Goal: Task Accomplishment & Management: Use online tool/utility

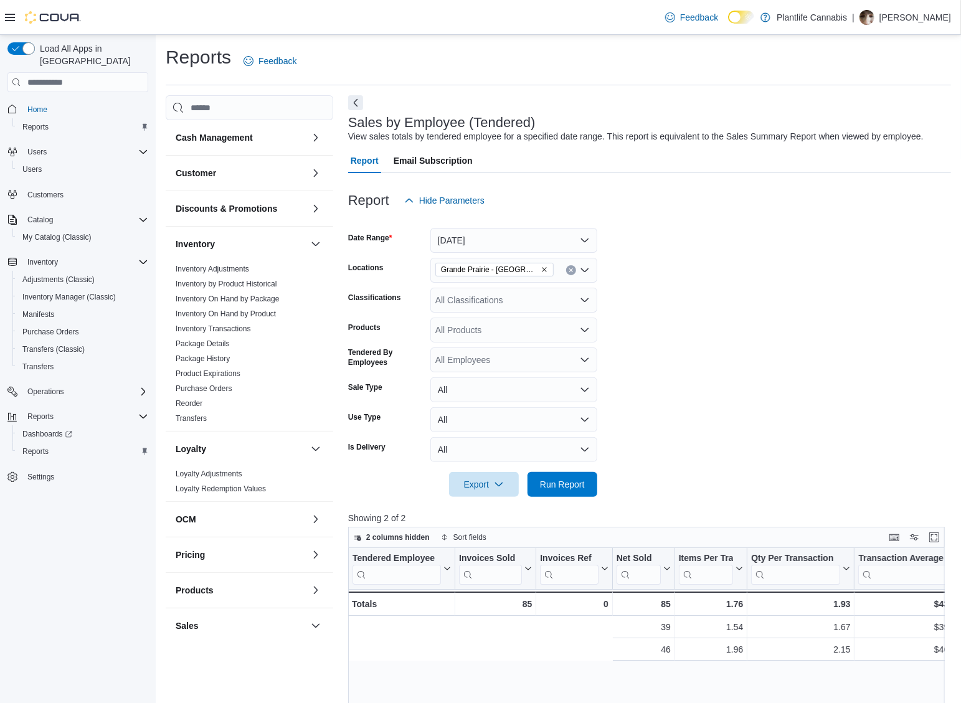
scroll to position [0, 378]
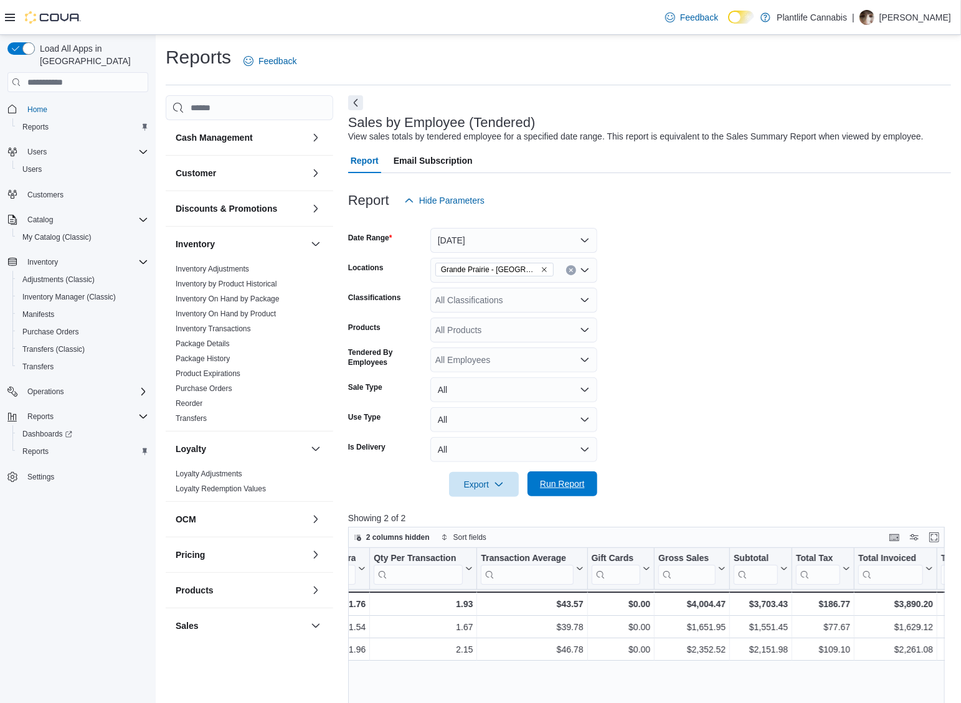
click at [579, 497] on div at bounding box center [649, 504] width 603 height 15
drag, startPoint x: 574, startPoint y: 489, endPoint x: 777, endPoint y: 533, distance: 207.9
click at [574, 489] on span "Run Report" at bounding box center [562, 484] width 45 height 12
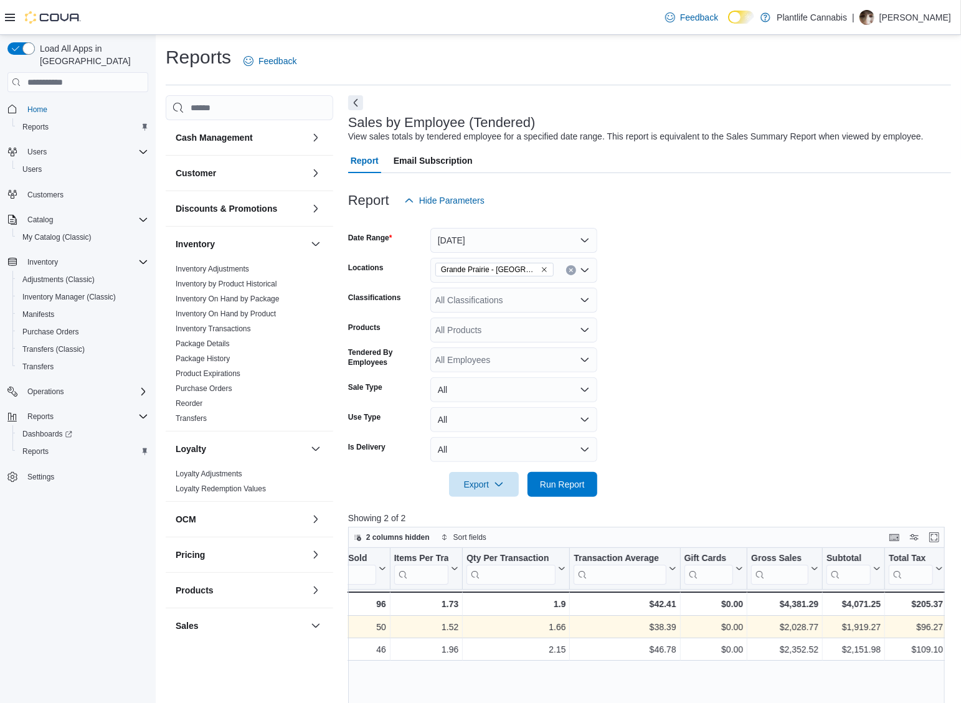
scroll to position [0, 285]
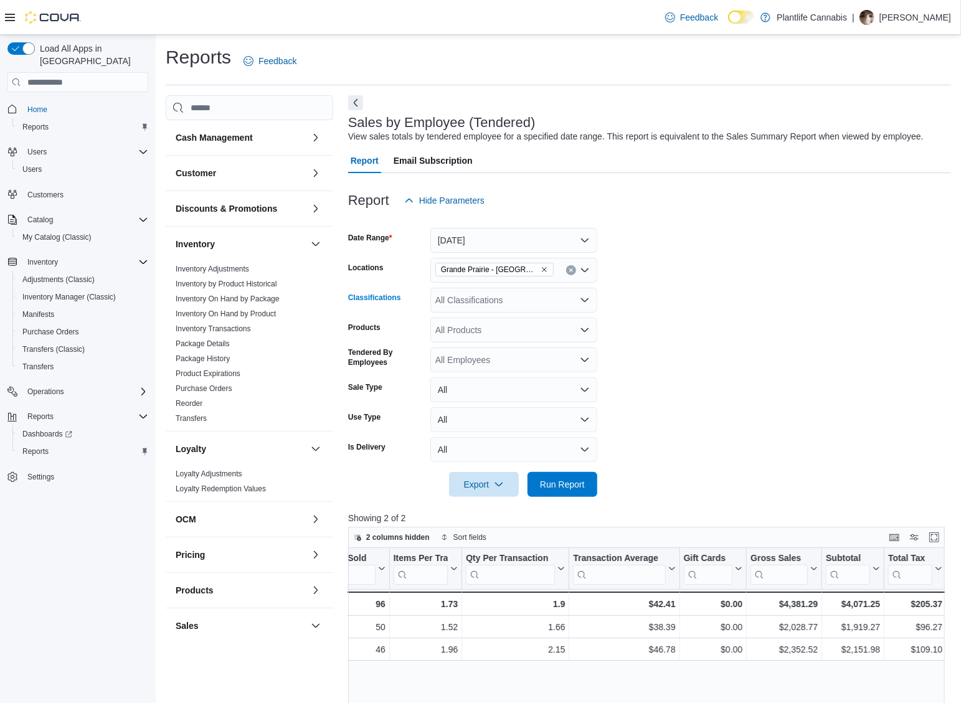
click at [507, 310] on div "All Classifications" at bounding box center [514, 300] width 167 height 25
type input "**"
click at [510, 320] on span "Accessory Group" at bounding box center [490, 321] width 67 height 12
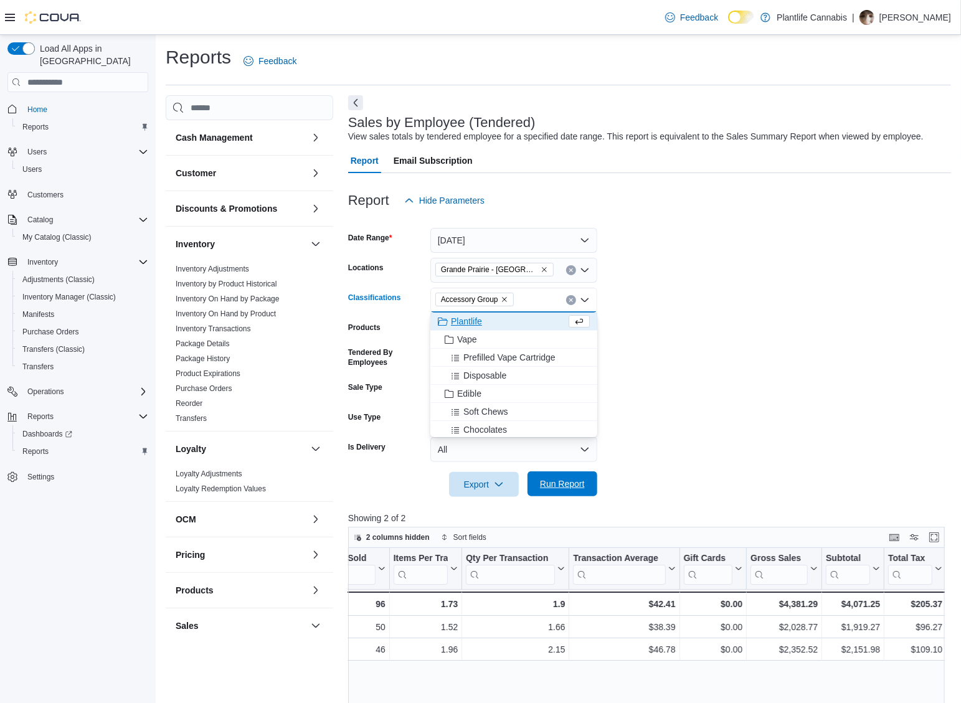
click at [559, 476] on span "Run Report" at bounding box center [562, 484] width 55 height 25
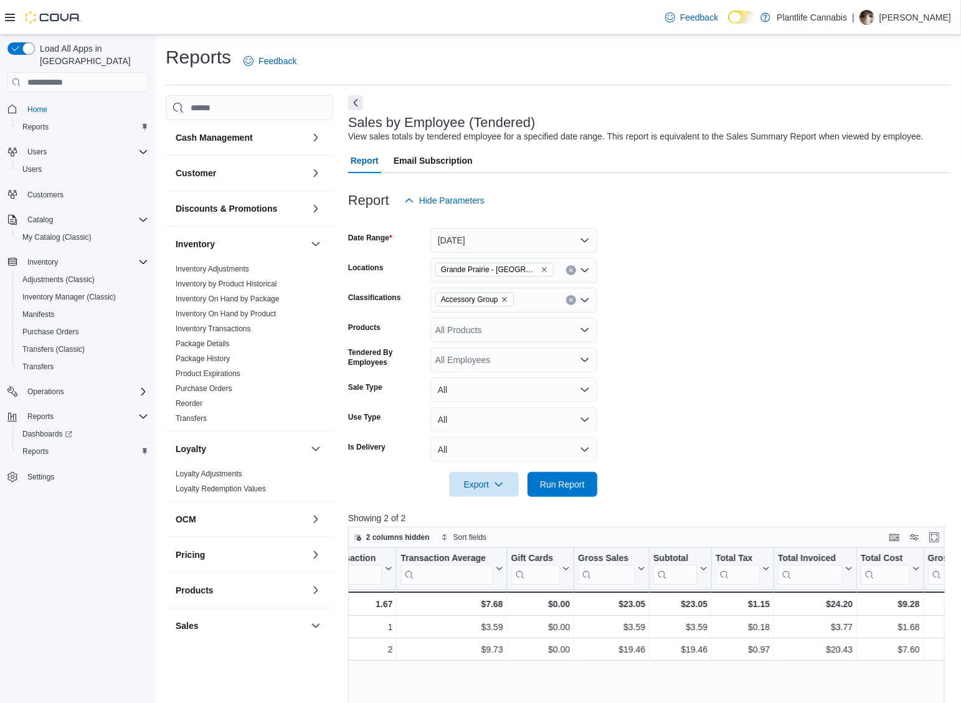
scroll to position [0, 459]
click at [574, 296] on button "Clear input" at bounding box center [571, 300] width 10 height 10
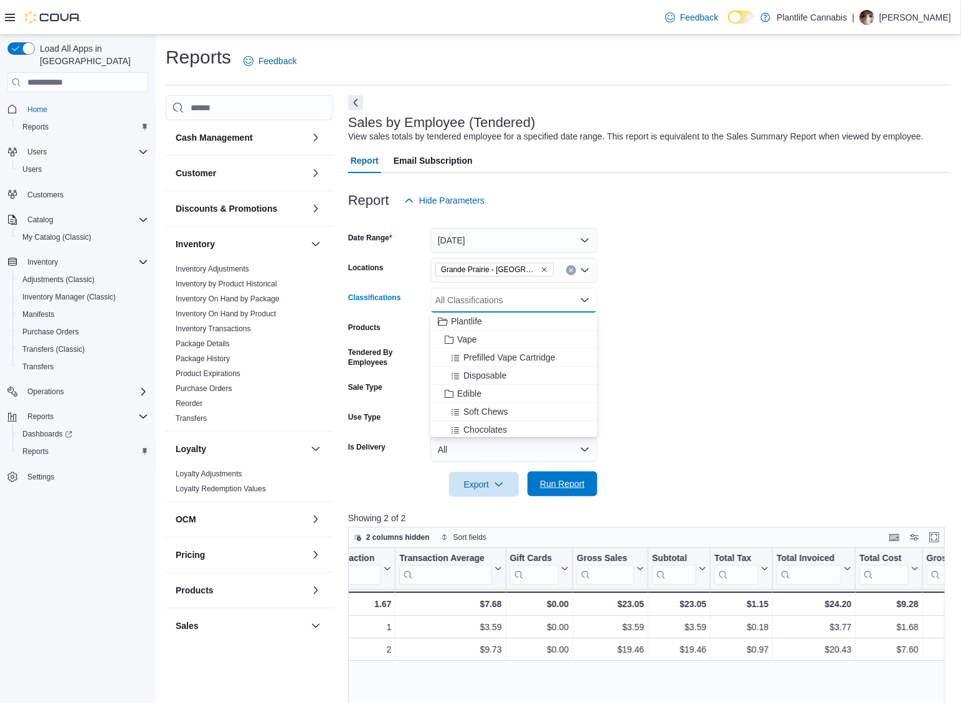
click at [590, 483] on button "Run Report" at bounding box center [563, 484] width 70 height 25
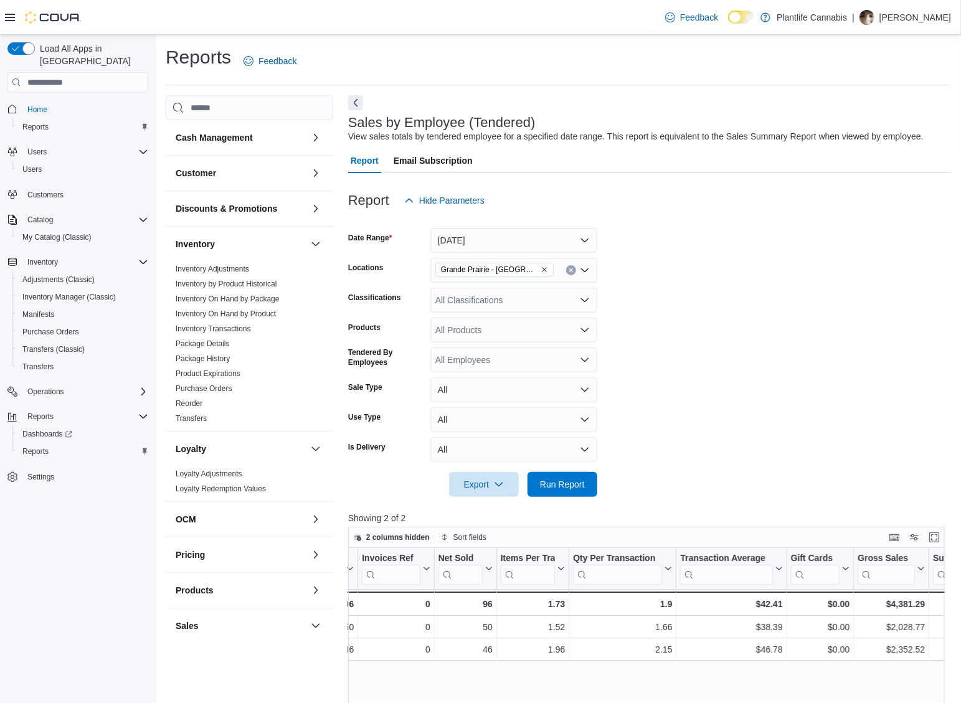
scroll to position [0, 221]
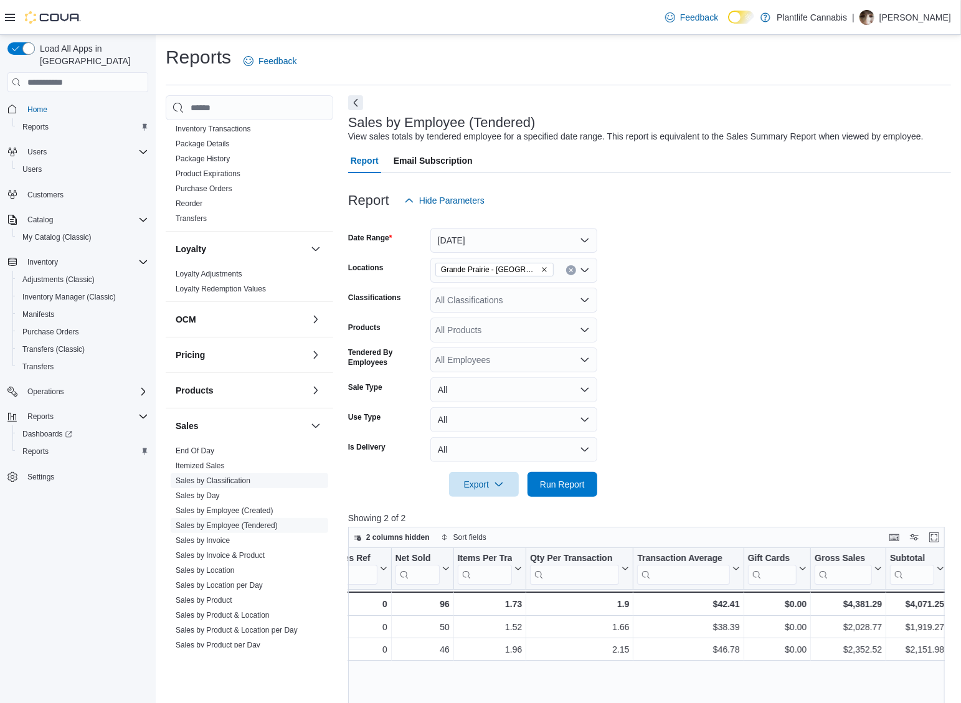
click at [211, 484] on span "Sales by Classification" at bounding box center [250, 480] width 158 height 15
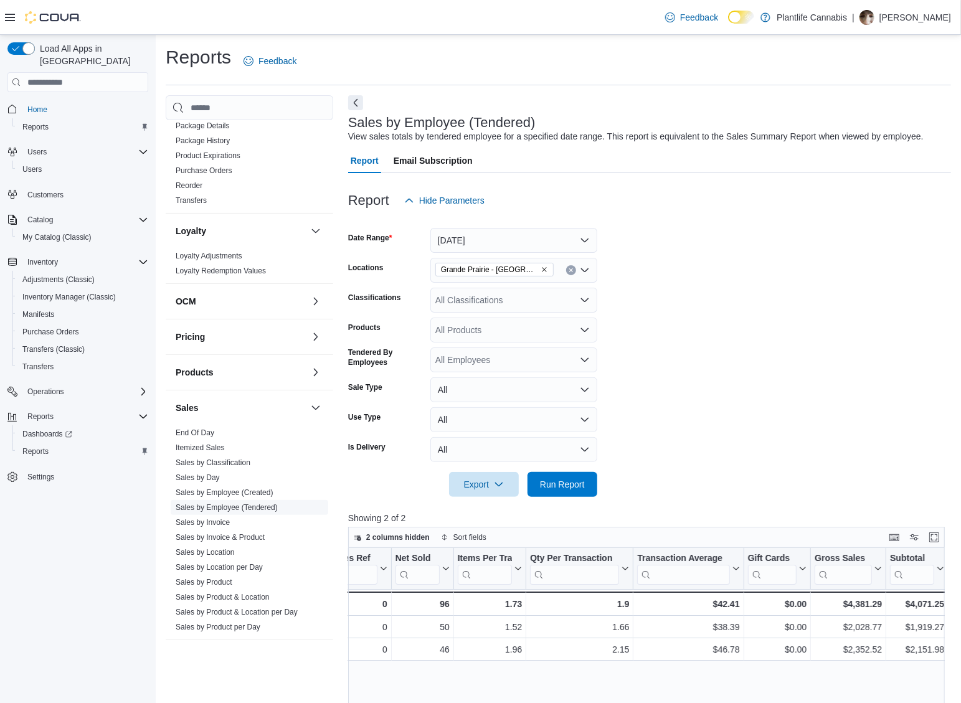
click at [224, 521] on span "Sales by Invoice" at bounding box center [250, 522] width 158 height 15
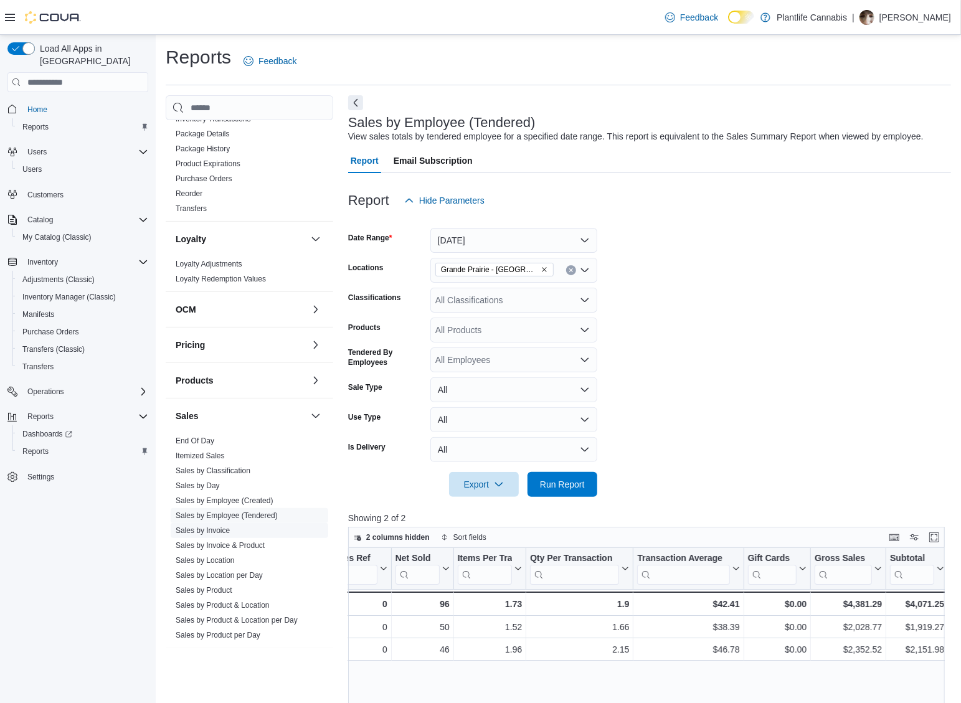
click at [241, 528] on span "Sales by Invoice" at bounding box center [250, 530] width 158 height 15
click at [230, 530] on link "Sales by Invoice" at bounding box center [203, 530] width 54 height 9
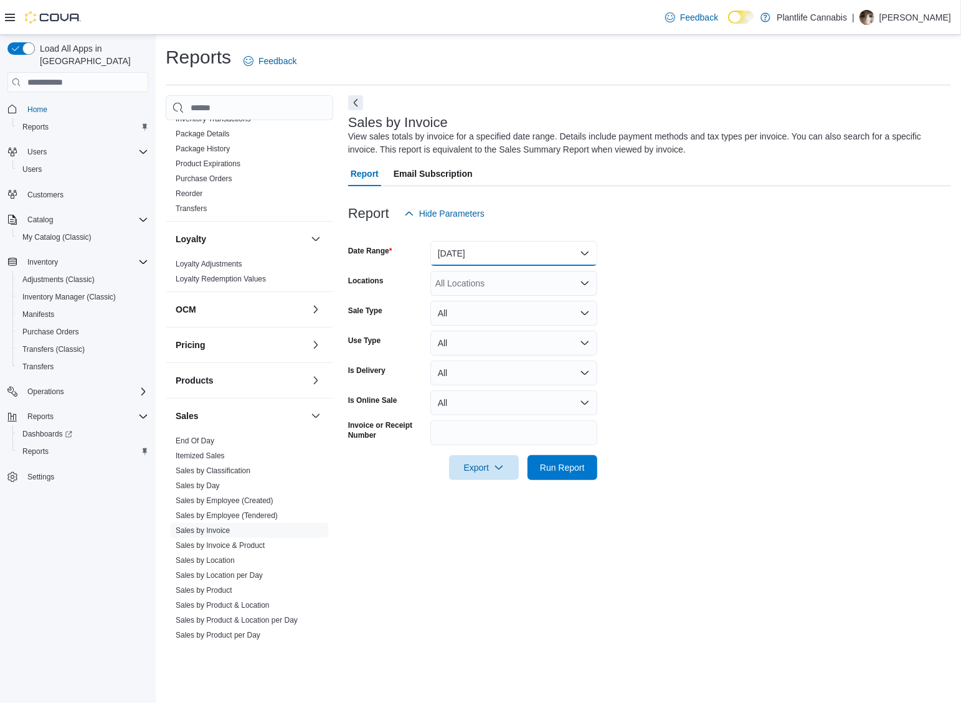
drag, startPoint x: 528, startPoint y: 250, endPoint x: 525, endPoint y: 262, distance: 12.4
click at [528, 250] on button "[DATE]" at bounding box center [514, 253] width 167 height 25
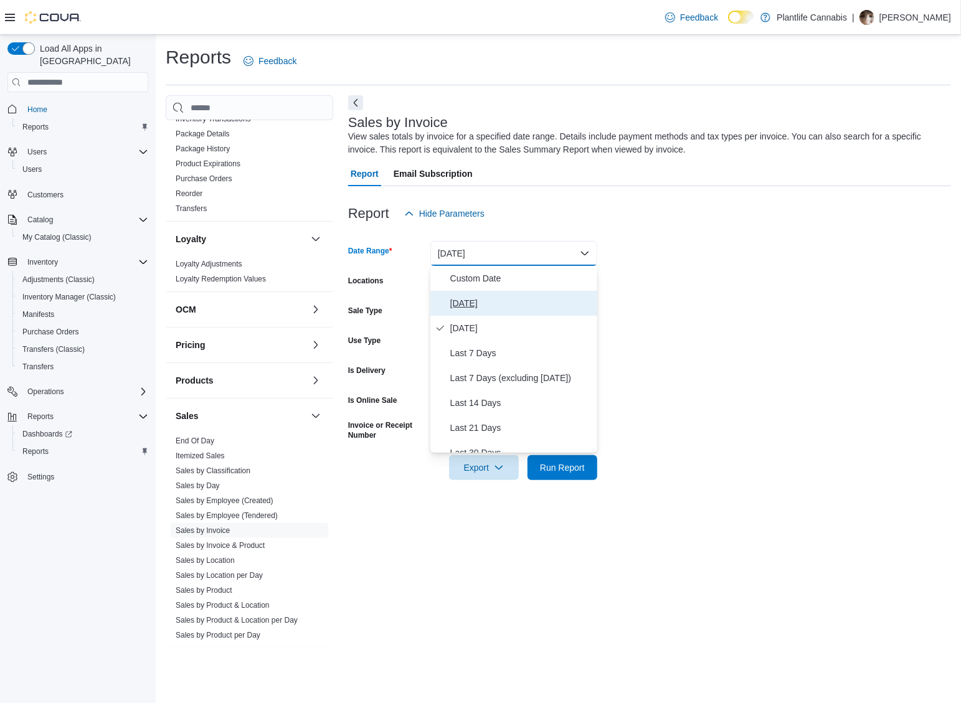
drag, startPoint x: 499, startPoint y: 310, endPoint x: 514, endPoint y: 272, distance: 40.8
click at [500, 310] on span "[DATE]" at bounding box center [521, 303] width 142 height 15
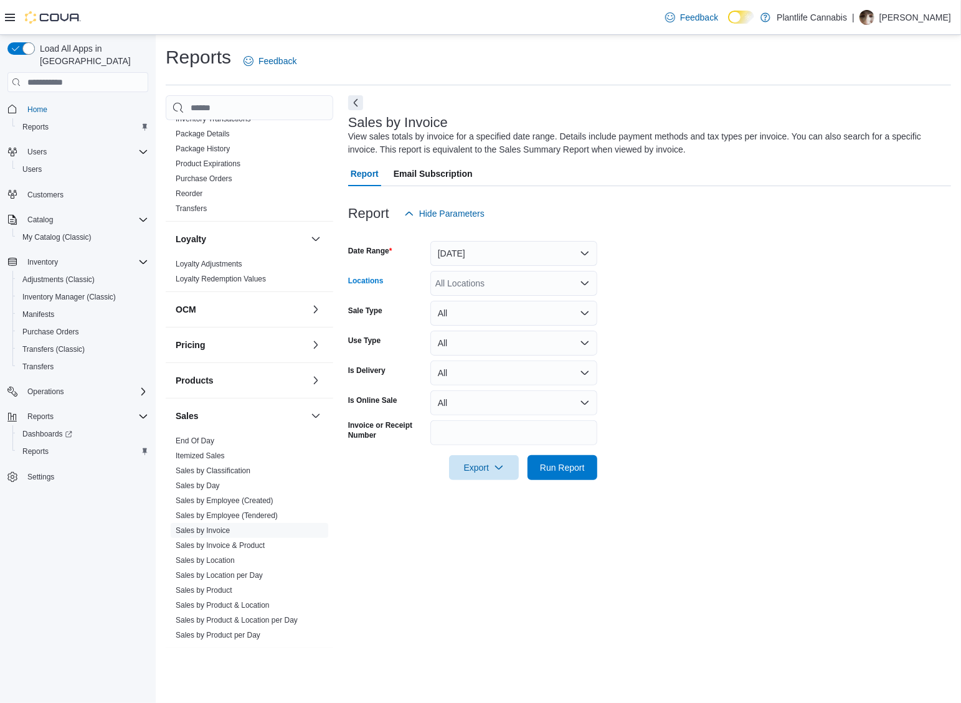
click at [504, 284] on div "All Locations" at bounding box center [514, 283] width 167 height 25
type input "*****"
click at [502, 305] on span "Grande Prairie - [GEOGRAPHIC_DATA]" at bounding box center [541, 304] width 155 height 12
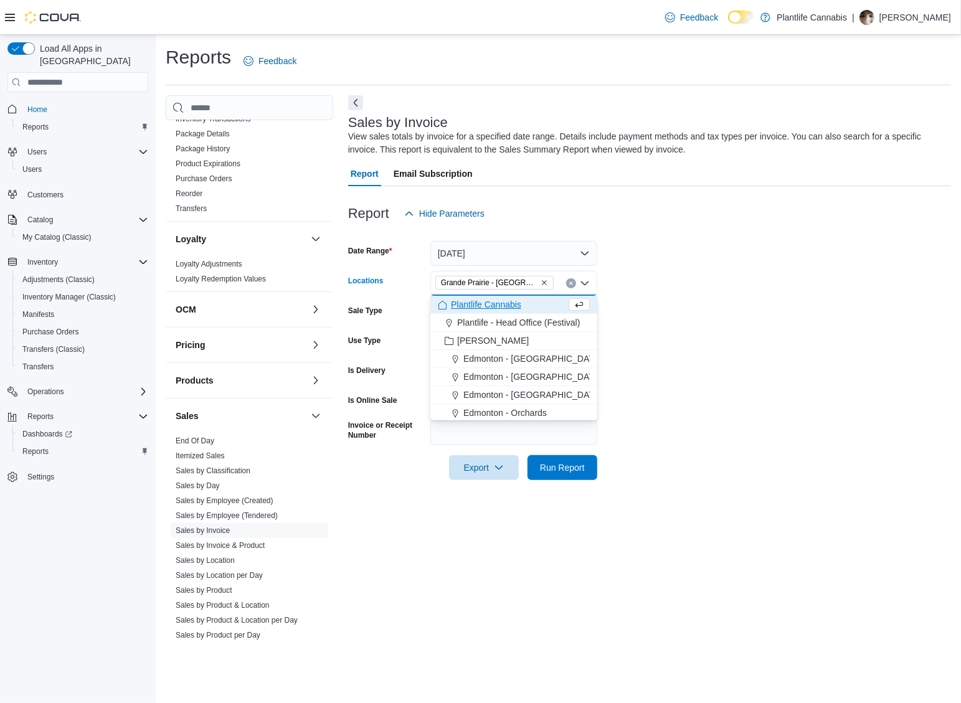
click at [929, 372] on form "Date Range [DATE] Locations [GEOGRAPHIC_DATA] - [GEOGRAPHIC_DATA] Combo box. Se…" at bounding box center [649, 353] width 603 height 254
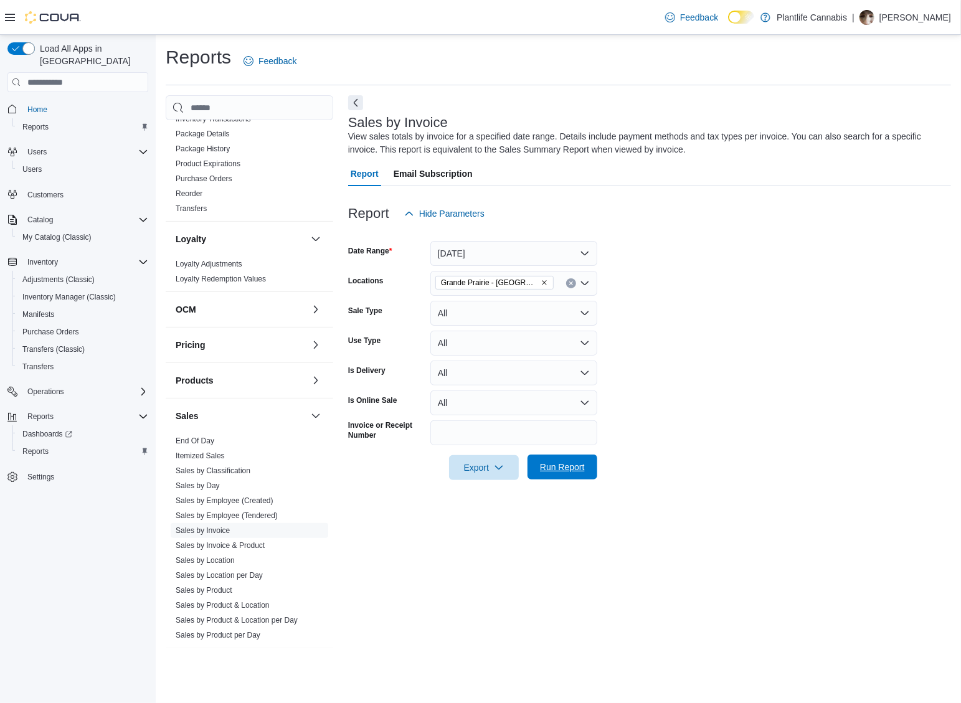
click at [556, 473] on span "Run Report" at bounding box center [562, 467] width 45 height 12
click at [497, 464] on icon "button" at bounding box center [494, 467] width 10 height 10
click at [489, 487] on button "Export to Excel" at bounding box center [479, 492] width 71 height 25
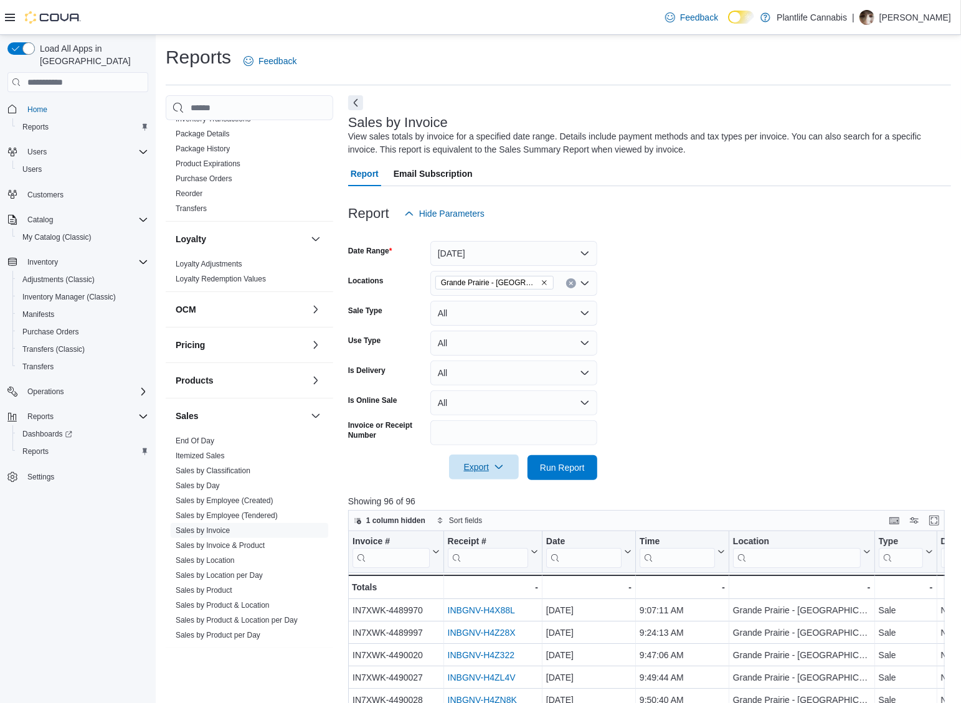
click at [485, 475] on span "Export" at bounding box center [484, 467] width 55 height 25
click at [490, 490] on span "Export to Excel" at bounding box center [485, 493] width 56 height 10
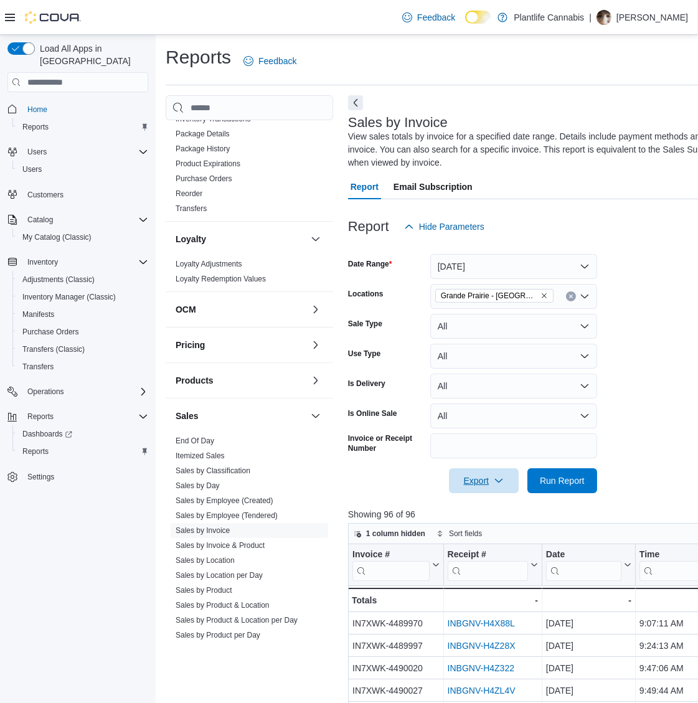
scroll to position [63, 0]
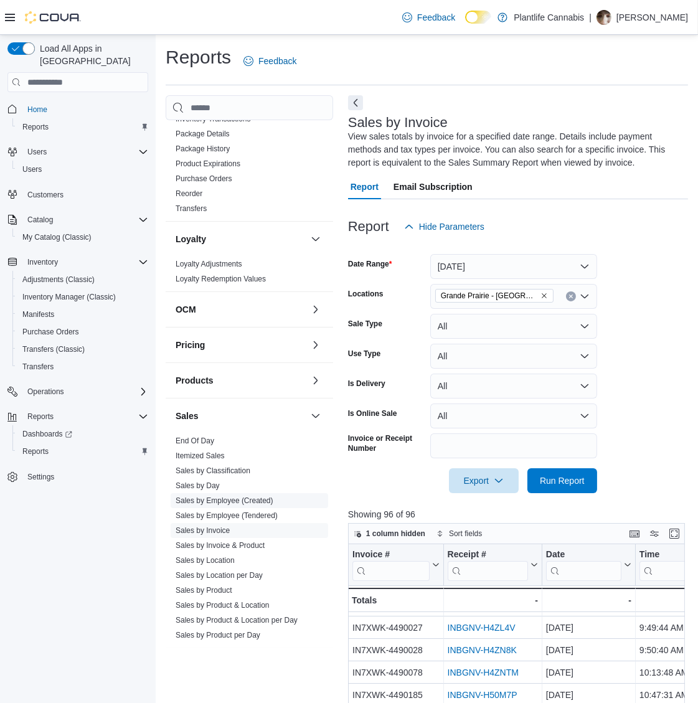
click at [245, 505] on span "Sales by Employee (Created)" at bounding box center [250, 500] width 158 height 15
click at [252, 515] on link "Sales by Employee (Tendered)" at bounding box center [227, 516] width 102 height 9
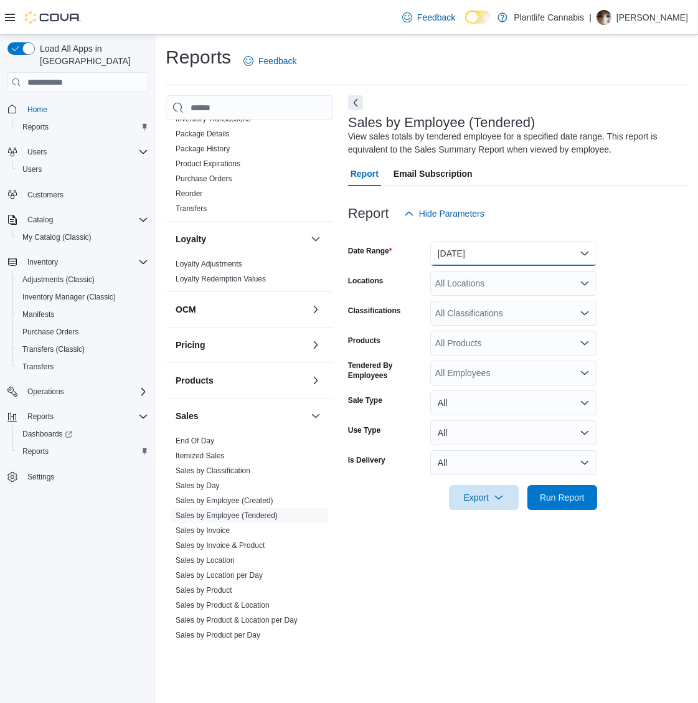
click at [533, 257] on button "[DATE]" at bounding box center [514, 253] width 167 height 25
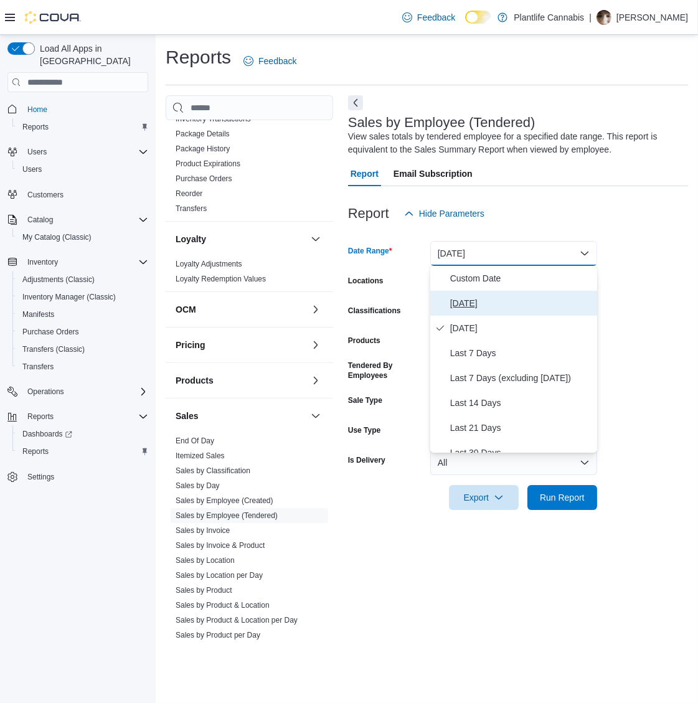
drag, startPoint x: 490, startPoint y: 310, endPoint x: 502, endPoint y: 298, distance: 17.2
click at [490, 310] on span "[DATE]" at bounding box center [521, 303] width 142 height 15
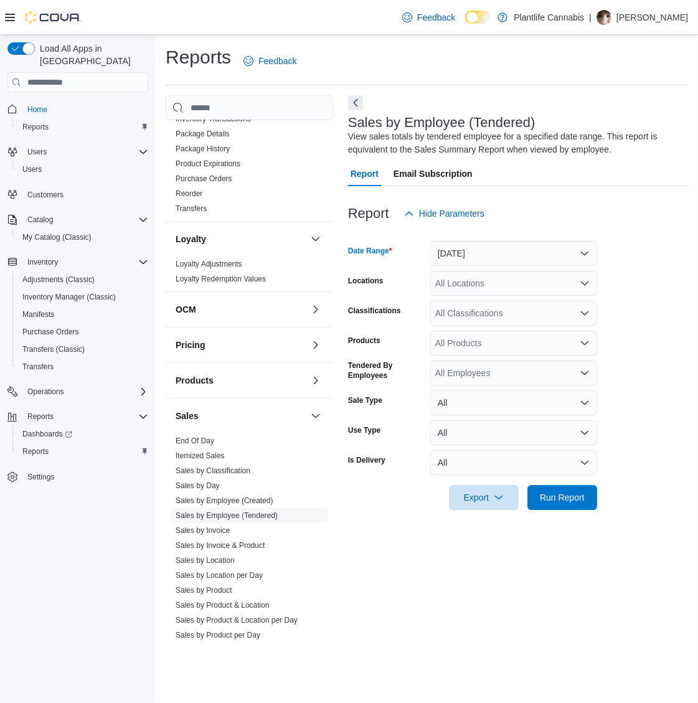
click at [517, 284] on div "All Locations" at bounding box center [514, 283] width 167 height 25
type input "***"
click at [523, 305] on span "Grande Prairie - [GEOGRAPHIC_DATA]" at bounding box center [541, 304] width 155 height 12
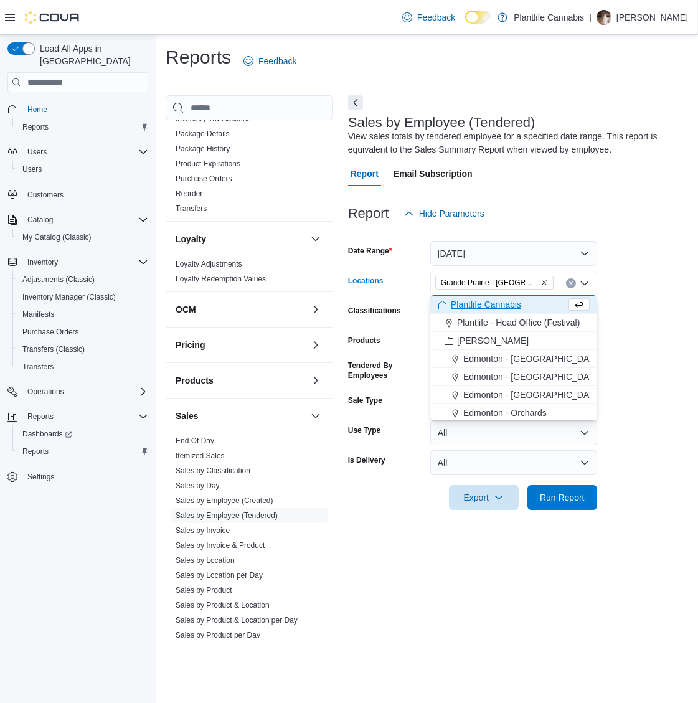
drag, startPoint x: 550, startPoint y: 558, endPoint x: 558, endPoint y: 536, distance: 23.3
click at [548, 559] on div "Sales by Employee (Tendered) View sales totals by tendered employee for a speci…" at bounding box center [518, 371] width 340 height 553
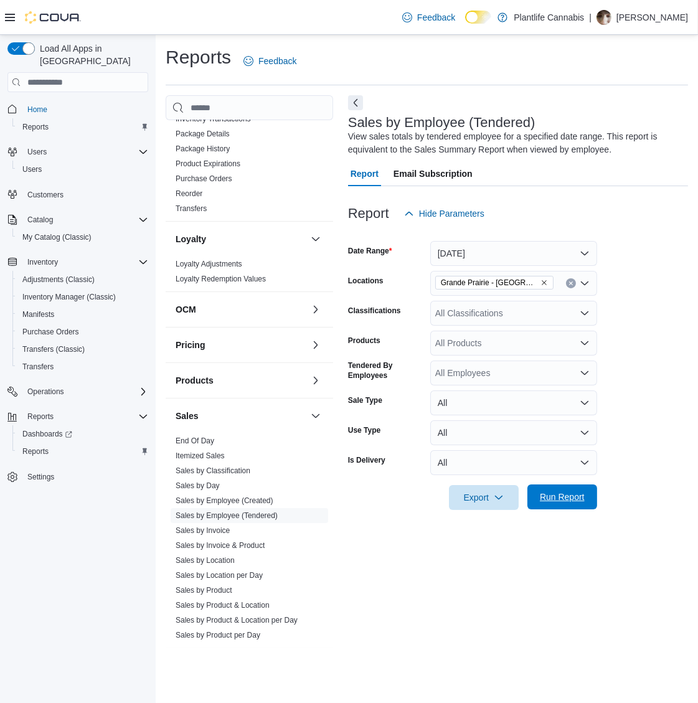
click at [583, 496] on span "Run Report" at bounding box center [562, 497] width 45 height 12
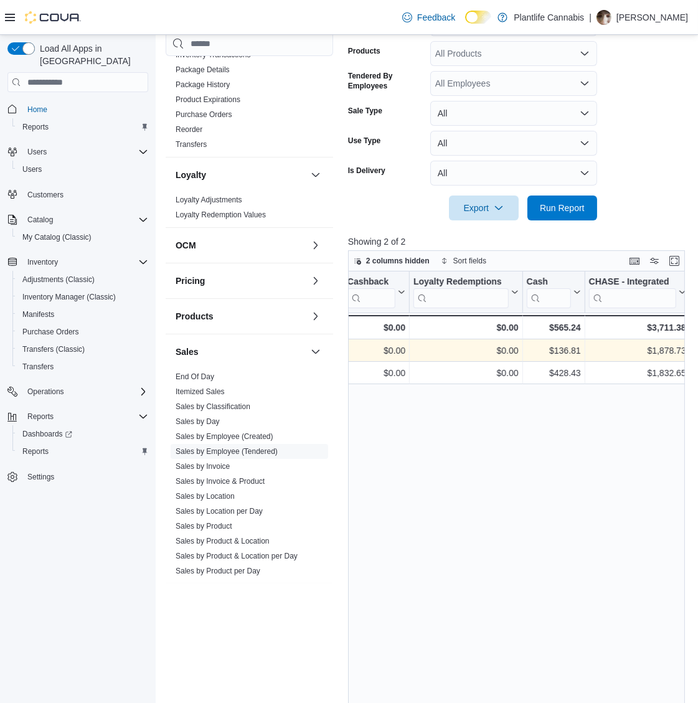
scroll to position [0, 1283]
